Goal: Check status: Check status

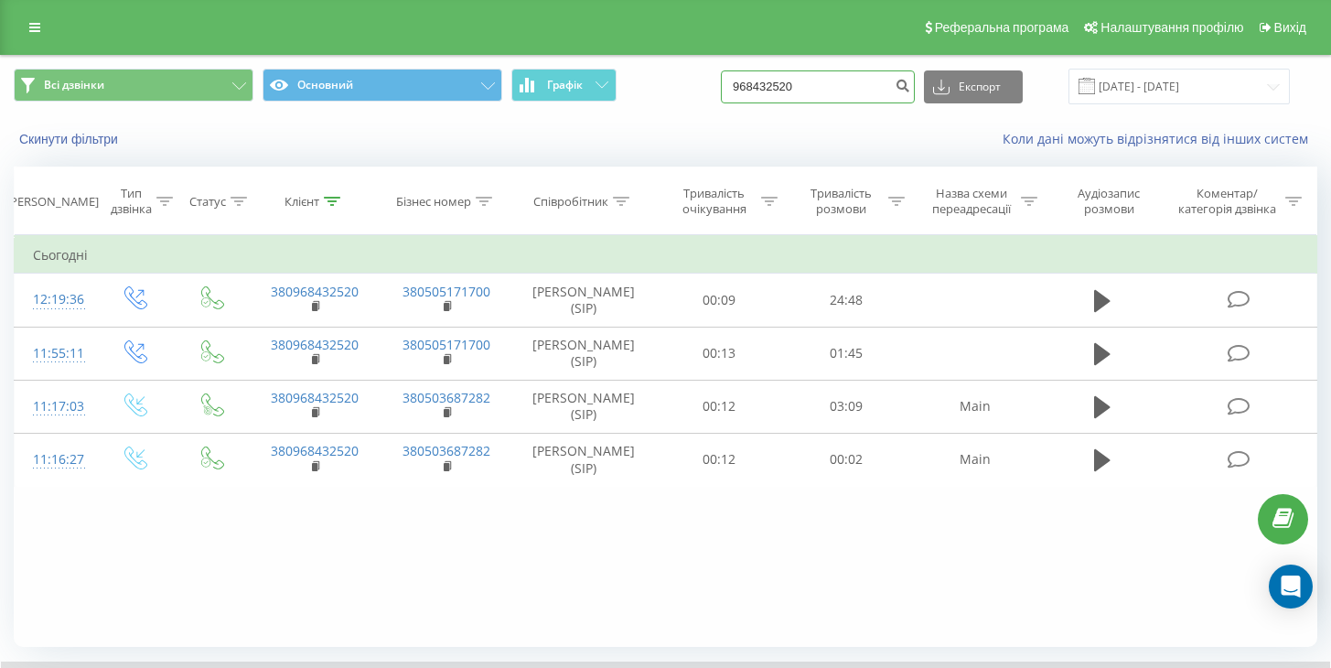
drag, startPoint x: 878, startPoint y: 84, endPoint x: 765, endPoint y: 83, distance: 112.5
click at [765, 83] on div "Всі дзвінки Основний Графік 968432520 Експорт .csv .xls .xlsx [DATE] - [DATE]" at bounding box center [665, 87] width 1303 height 36
click at [1160, 89] on input "[DATE] - [DATE]" at bounding box center [1178, 87] width 221 height 36
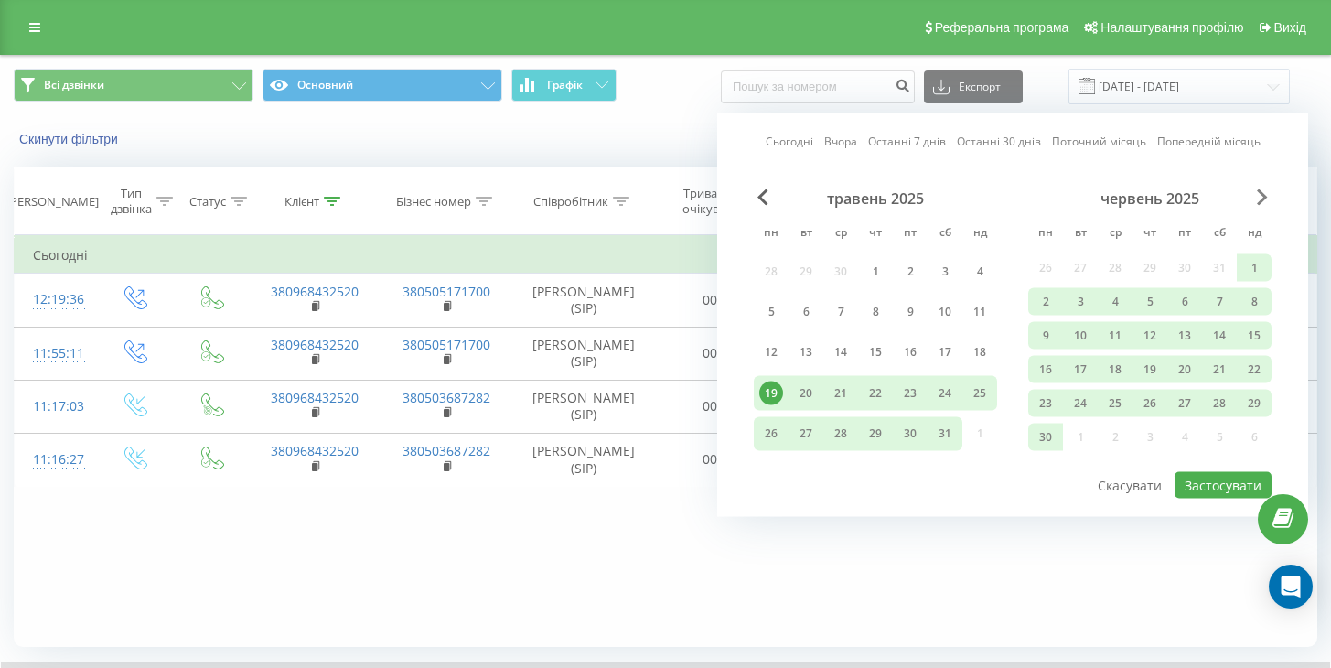
click at [1262, 198] on span "Next Month" at bounding box center [1262, 197] width 11 height 16
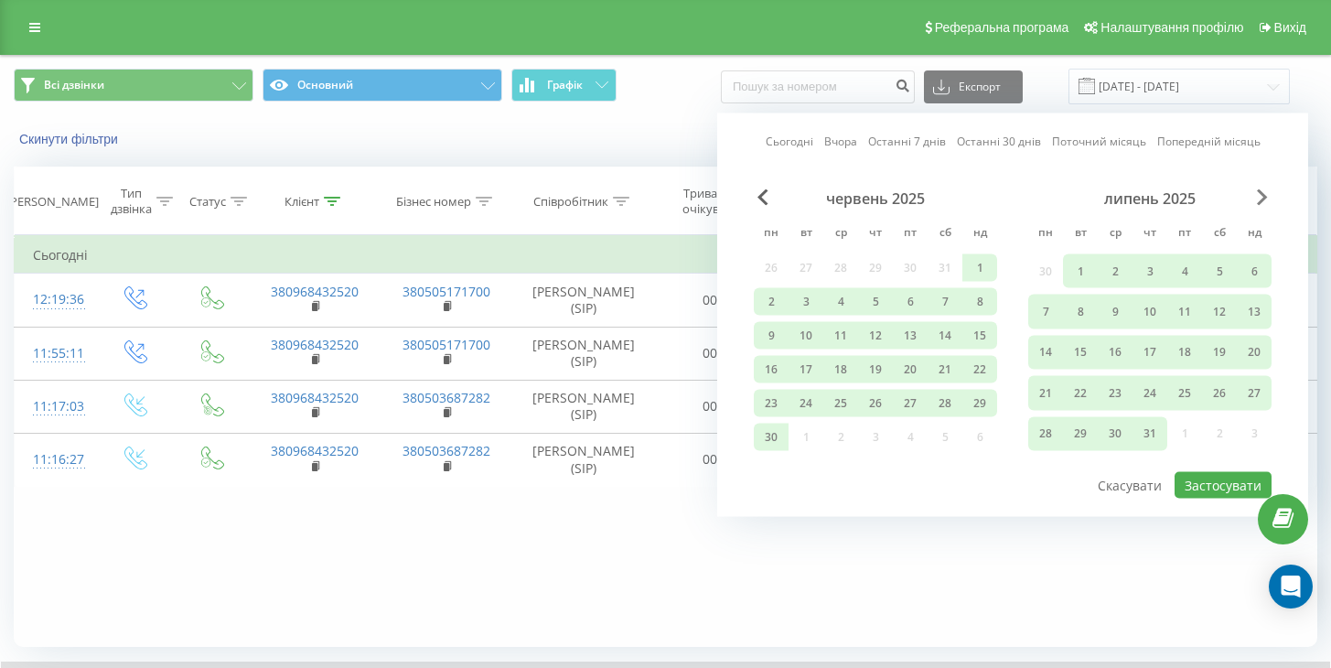
click at [1262, 198] on span "Next Month" at bounding box center [1262, 197] width 11 height 16
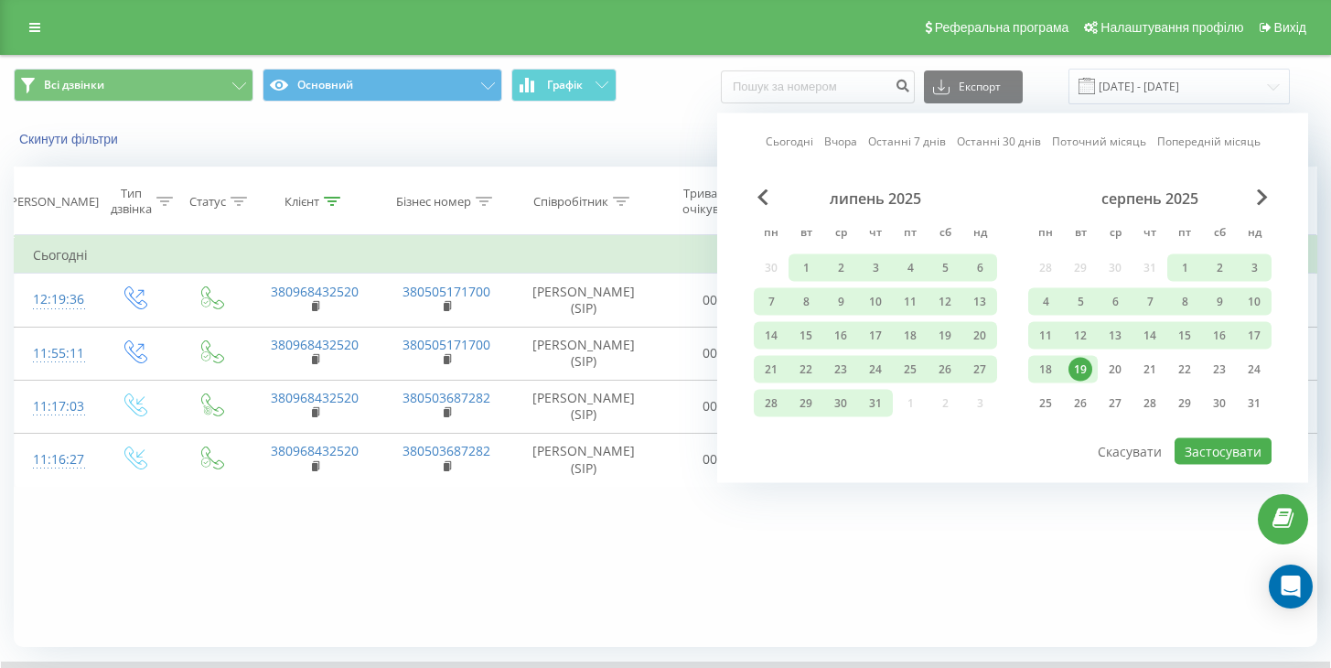
click at [1080, 368] on div "19" at bounding box center [1080, 370] width 24 height 24
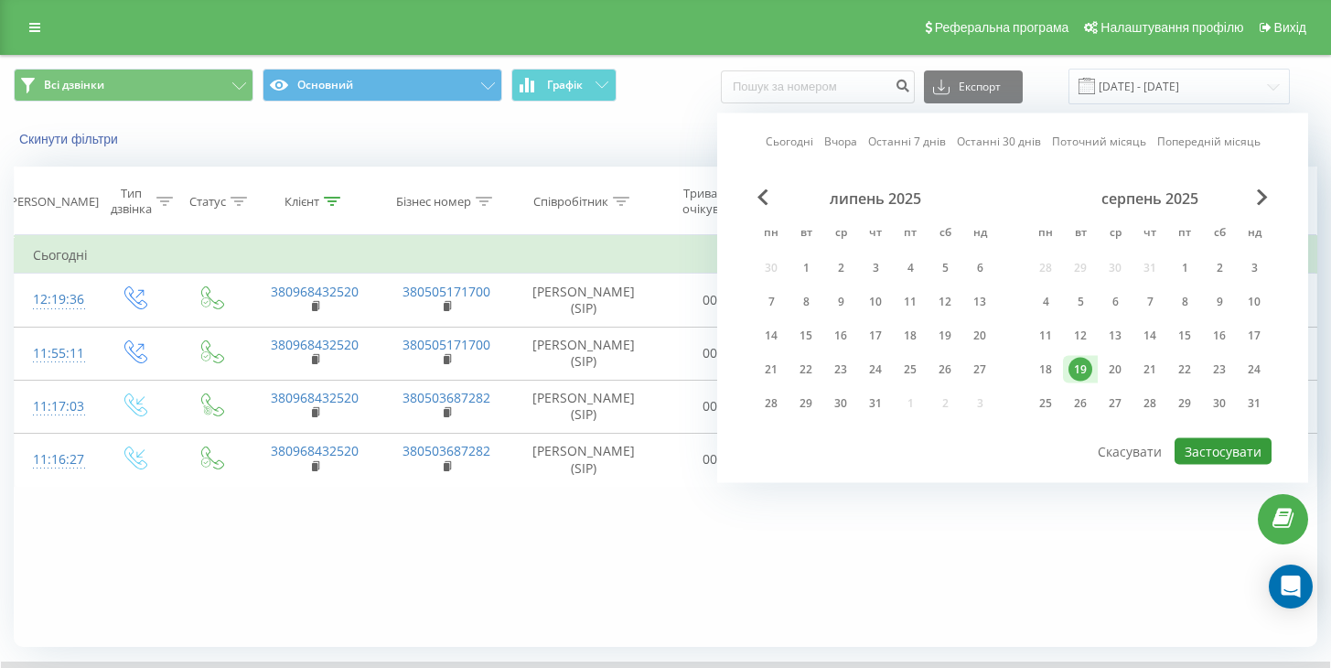
click at [1207, 455] on button "Застосувати" at bounding box center [1222, 451] width 97 height 27
type input "[DATE] - [DATE]"
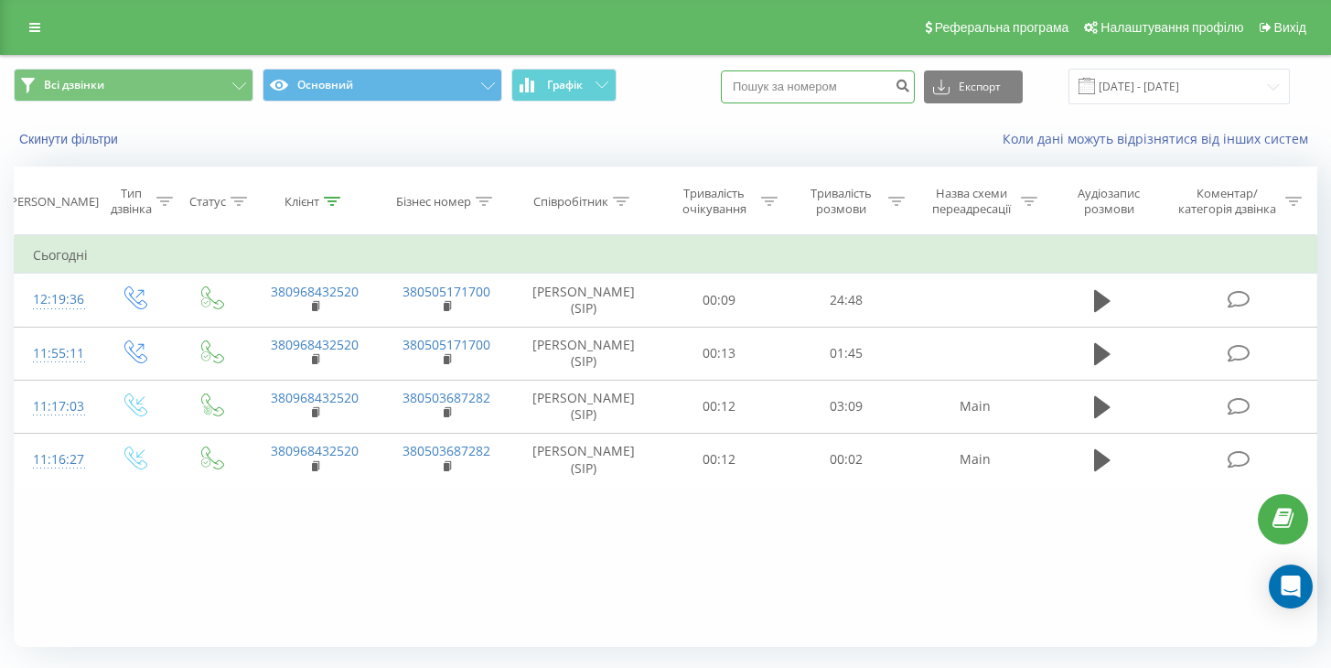
click at [842, 101] on input at bounding box center [818, 86] width 194 height 33
click at [842, 90] on input "968432520" at bounding box center [818, 86] width 194 height 33
type input "9"
click at [910, 83] on icon "submit" at bounding box center [902, 83] width 16 height 11
drag, startPoint x: 880, startPoint y: 73, endPoint x: 833, endPoint y: 82, distance: 47.5
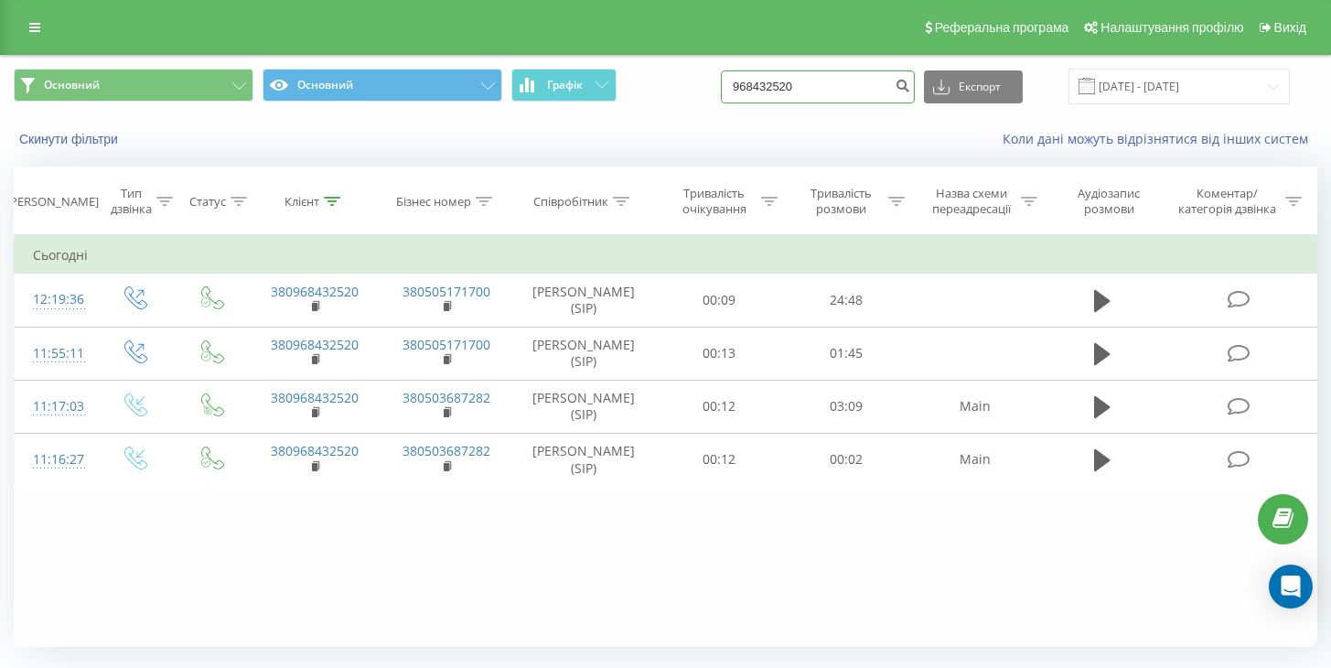
click at [817, 81] on input "968432520" at bounding box center [818, 86] width 194 height 33
click at [864, 82] on input "968432520" at bounding box center [818, 86] width 194 height 33
type input "9"
